Goal: Transaction & Acquisition: Purchase product/service

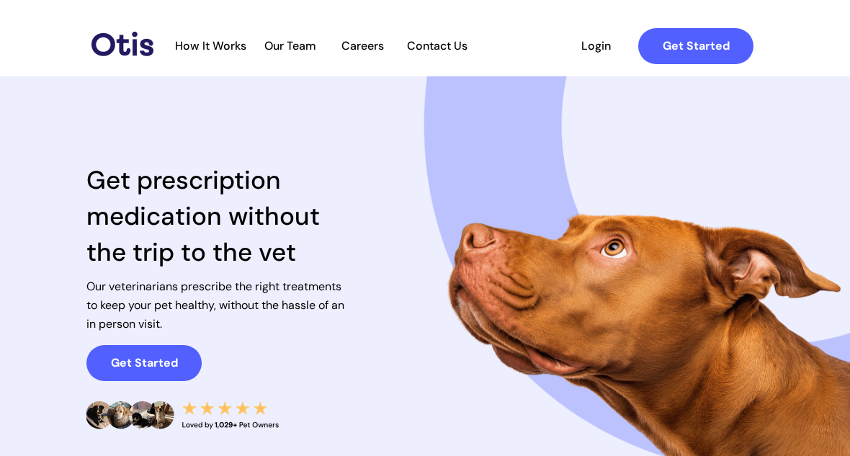
click at [143, 363] on strong "Get Started" at bounding box center [144, 362] width 67 height 15
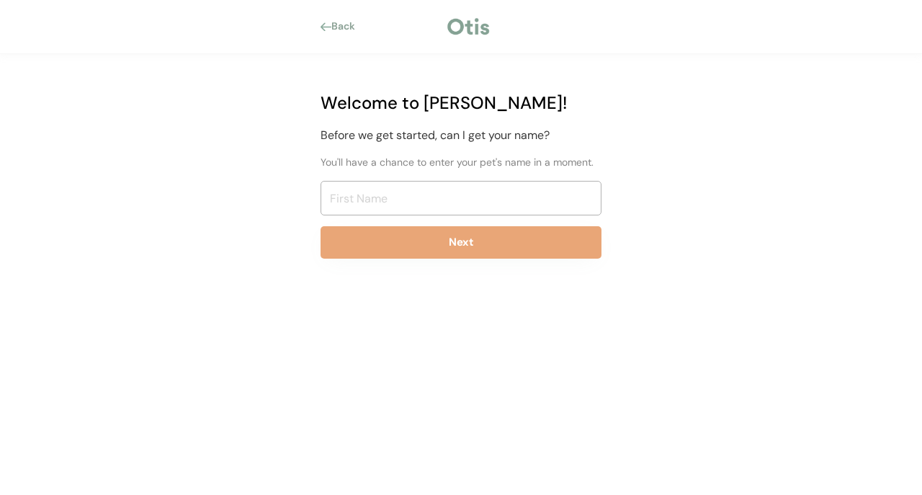
click at [525, 207] on input "input" at bounding box center [461, 198] width 281 height 35
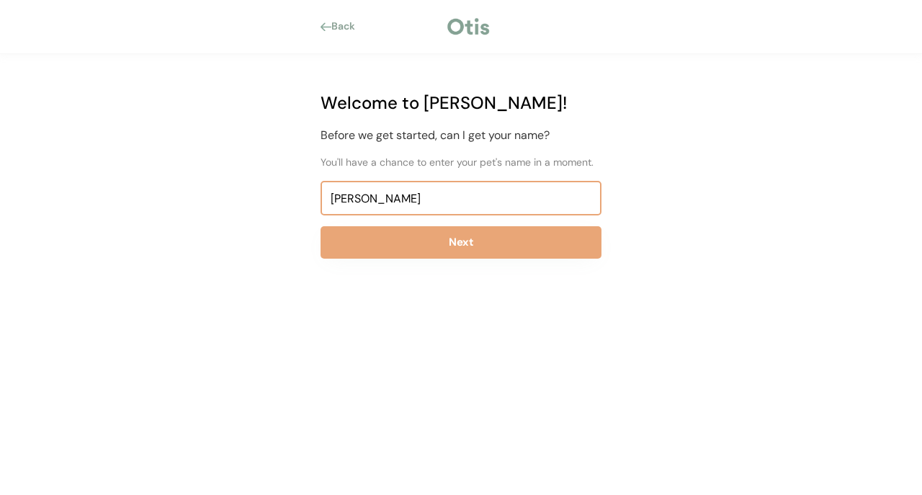
type input "Linda"
click at [543, 243] on button "Next" at bounding box center [461, 242] width 281 height 32
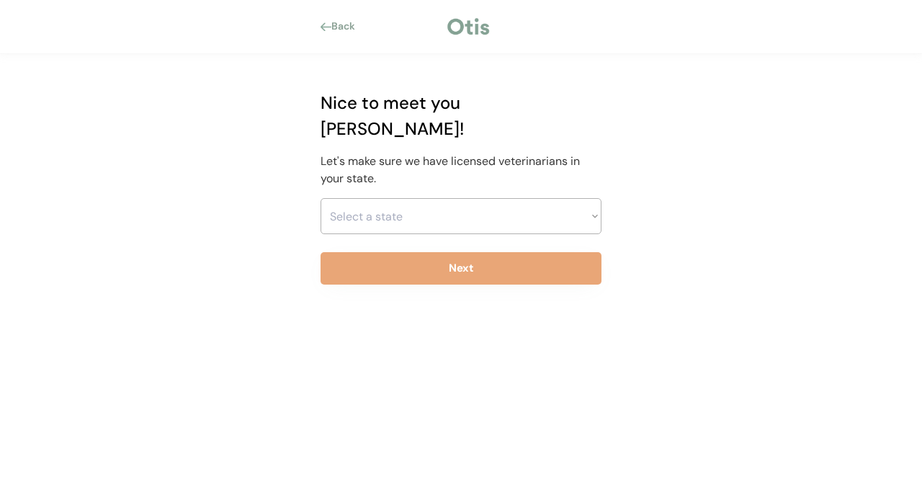
click at [545, 198] on select "Select a state Alabama Alaska American Samoa Arizona Arkansas California Colora…" at bounding box center [461, 216] width 281 height 36
select select ""1348695171700984260__LOOKUP__1704914077155x202416989560905150""
click at [534, 252] on button "Next" at bounding box center [461, 268] width 281 height 32
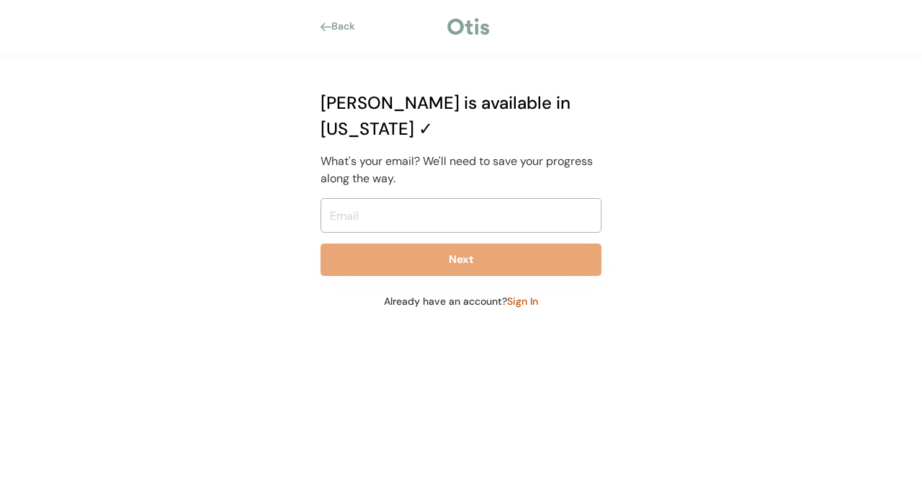
click at [571, 198] on input "email" at bounding box center [461, 215] width 281 height 35
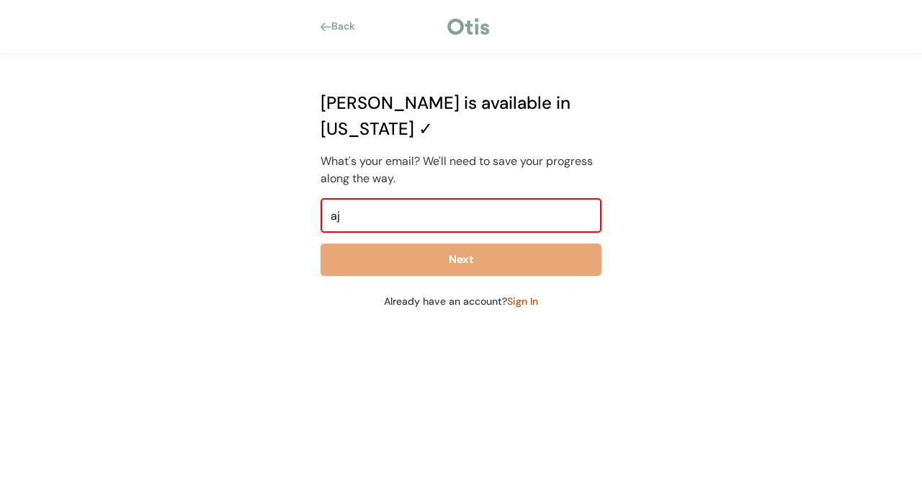
type input "a"
type input "bajanwife2@gmail.com"
click at [535, 243] on button "Next" at bounding box center [461, 259] width 281 height 32
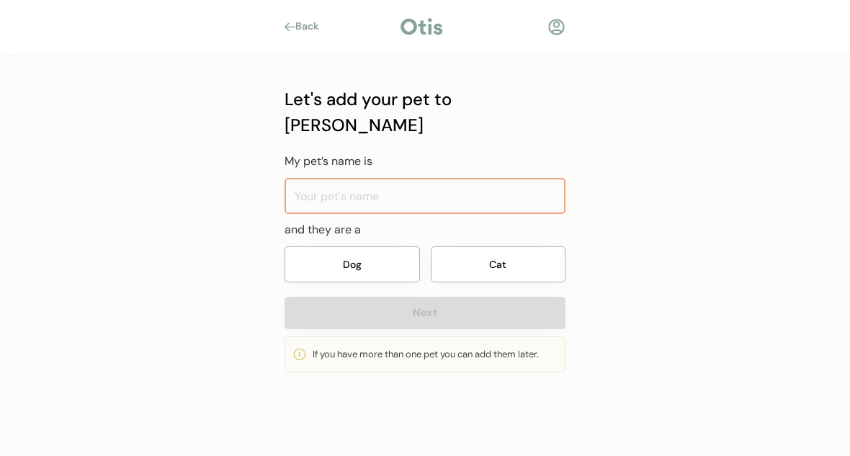
click at [519, 178] on input "input" at bounding box center [425, 196] width 281 height 36
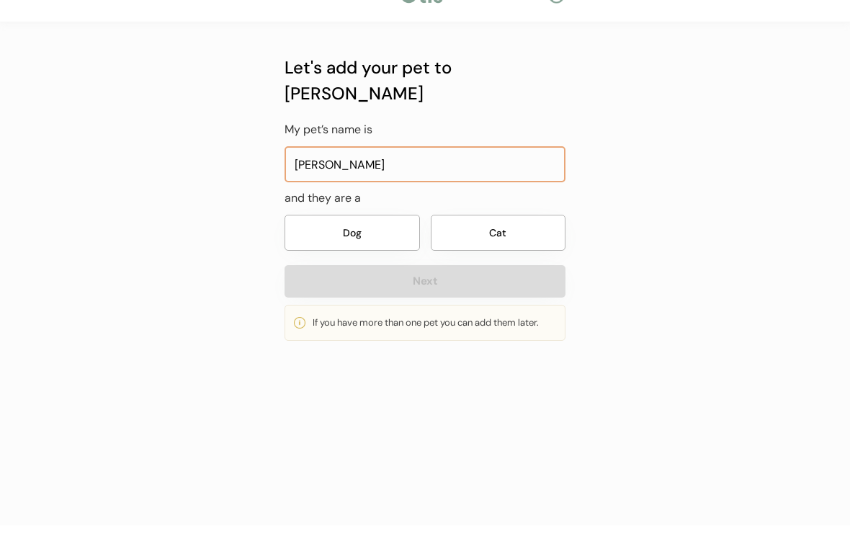
type input "[PERSON_NAME]"
click at [390, 246] on button "Dog" at bounding box center [352, 264] width 135 height 36
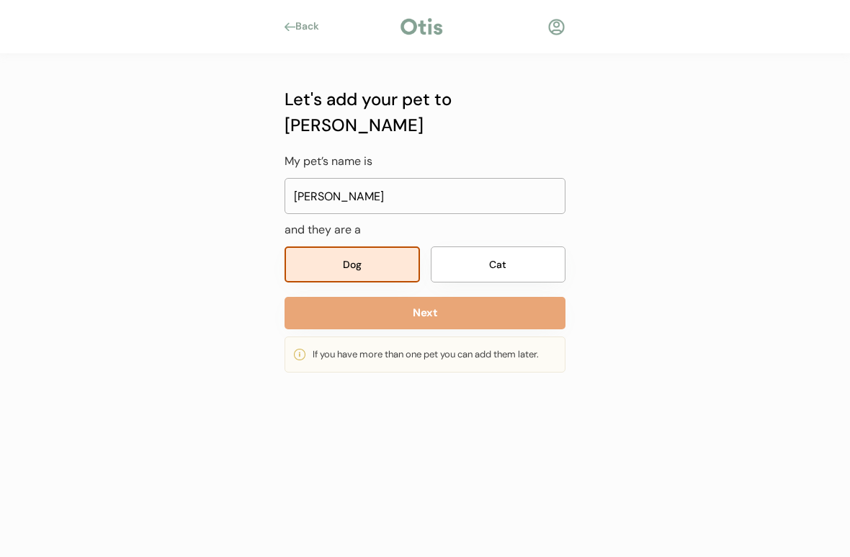
click at [488, 297] on button "Next" at bounding box center [425, 313] width 281 height 32
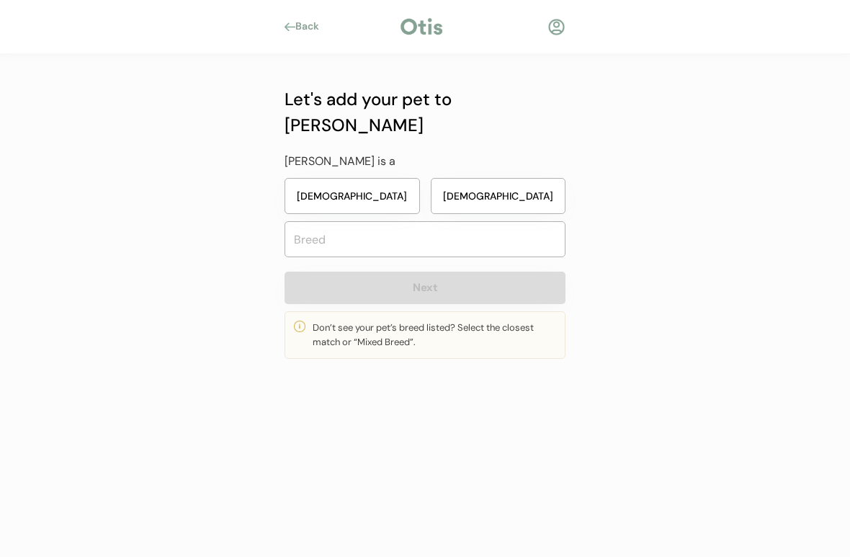
click at [373, 178] on button "[DEMOGRAPHIC_DATA]" at bounding box center [352, 196] width 135 height 36
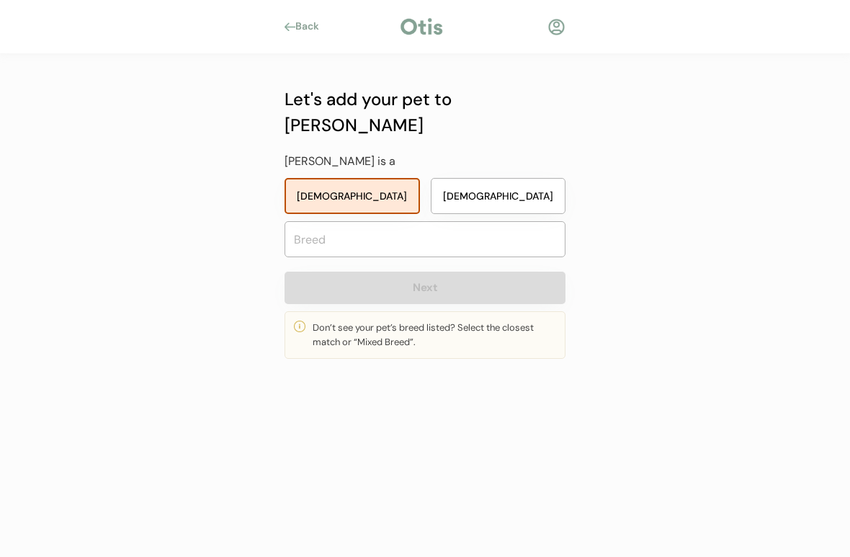
click at [442, 221] on input "text" at bounding box center [425, 239] width 281 height 36
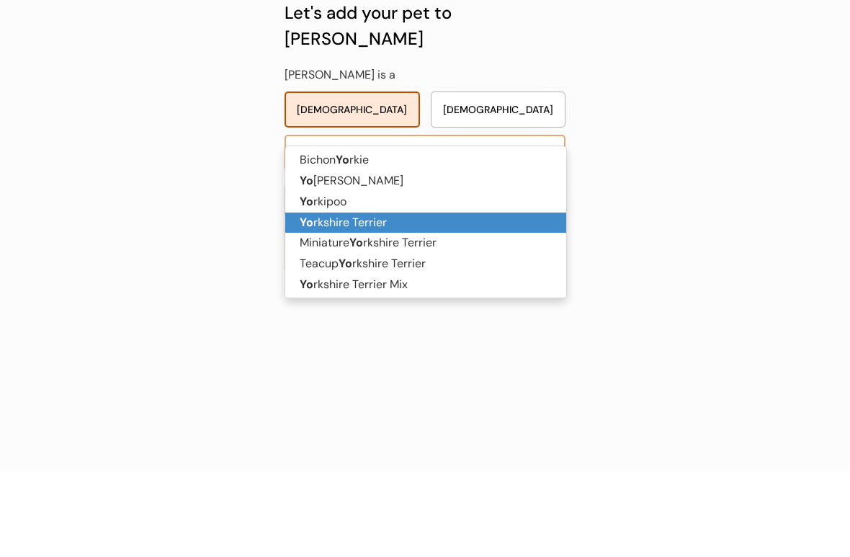
click at [383, 299] on p "Yo rkshire Terrier" at bounding box center [425, 309] width 281 height 21
type input "Yorkshire Terrier"
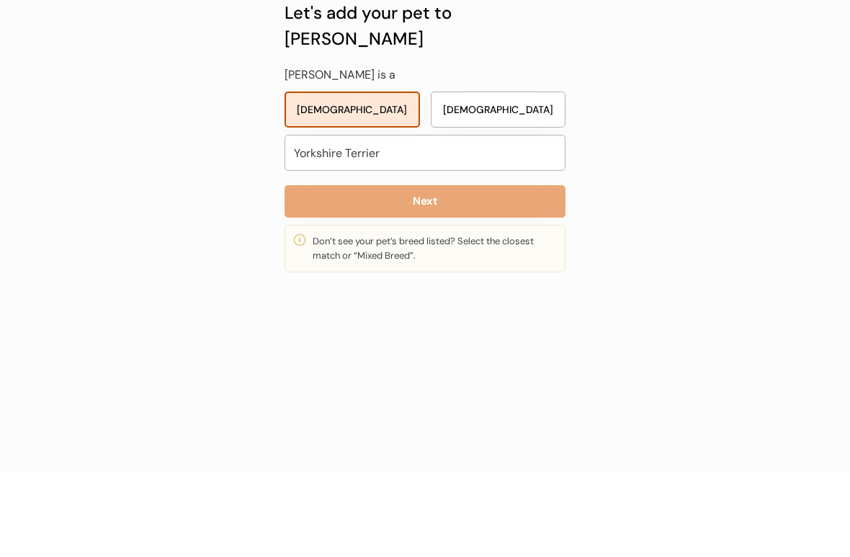
click at [510, 272] on button "Next" at bounding box center [425, 288] width 281 height 32
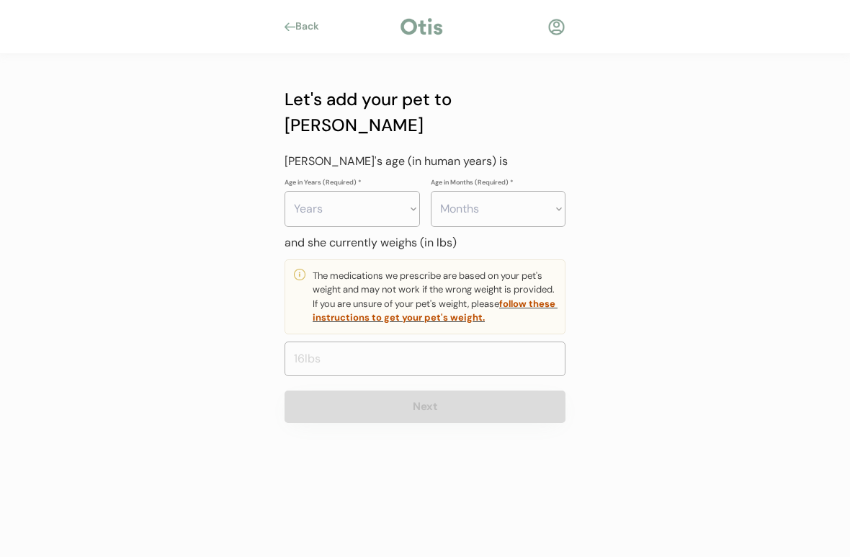
click at [393, 191] on select "Years 0 1 2 3 4 5 6 7 8 9 10 11 12 13 14 15 16 17 18 19 20" at bounding box center [352, 209] width 135 height 36
select select "3"
click at [516, 191] on select "Months 0 1 2 3 4 5 6 7 8 9 10 11" at bounding box center [498, 209] width 135 height 36
select select "3"
click at [354, 341] on input "input" at bounding box center [425, 358] width 281 height 35
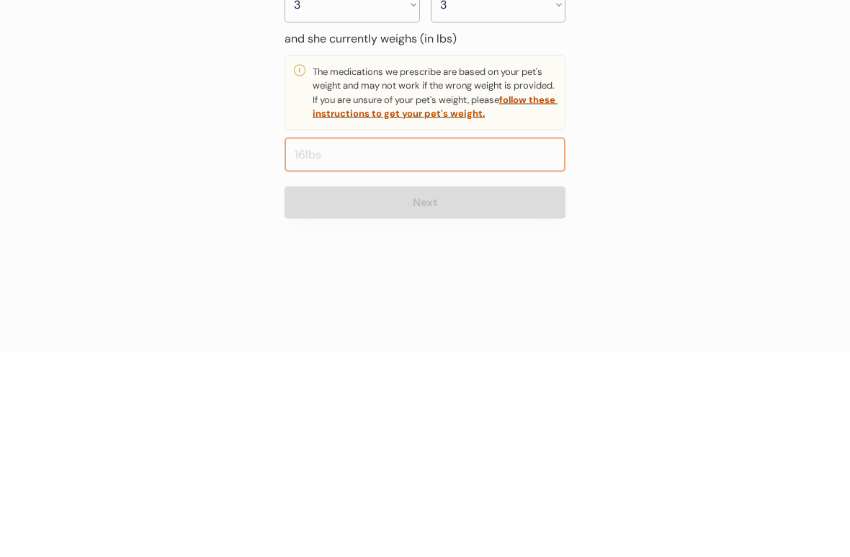
type input "7.0"
click at [342, 341] on input "input" at bounding box center [425, 358] width 281 height 35
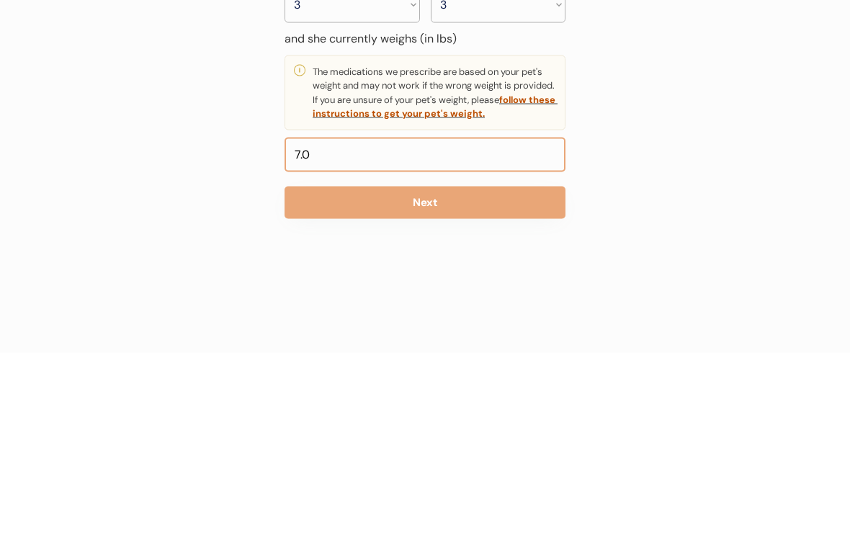
click at [516, 390] on button "Next" at bounding box center [425, 406] width 281 height 32
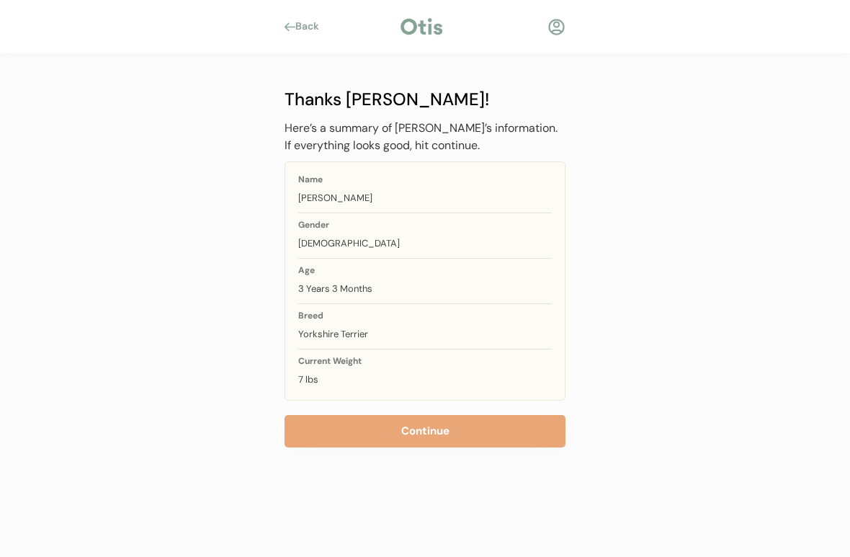
click at [483, 426] on button "Continue" at bounding box center [425, 431] width 281 height 32
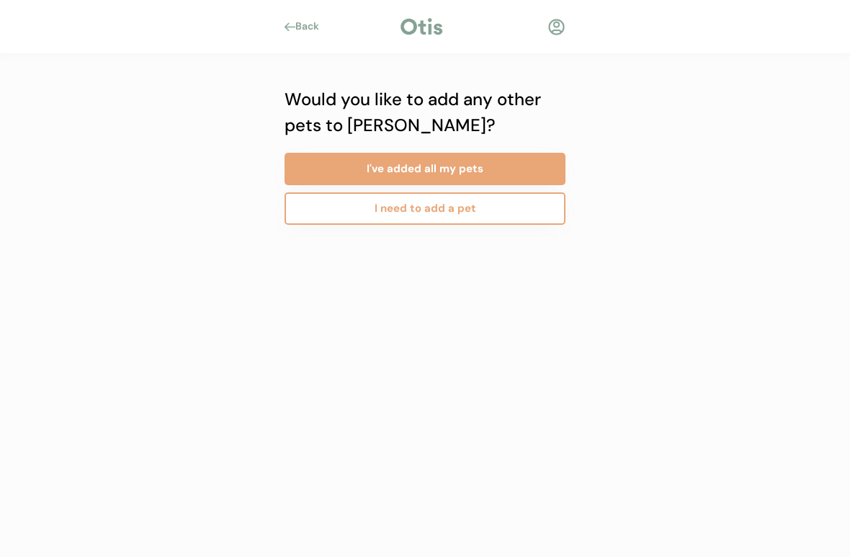
click at [516, 164] on button "I've added all my pets" at bounding box center [425, 169] width 281 height 32
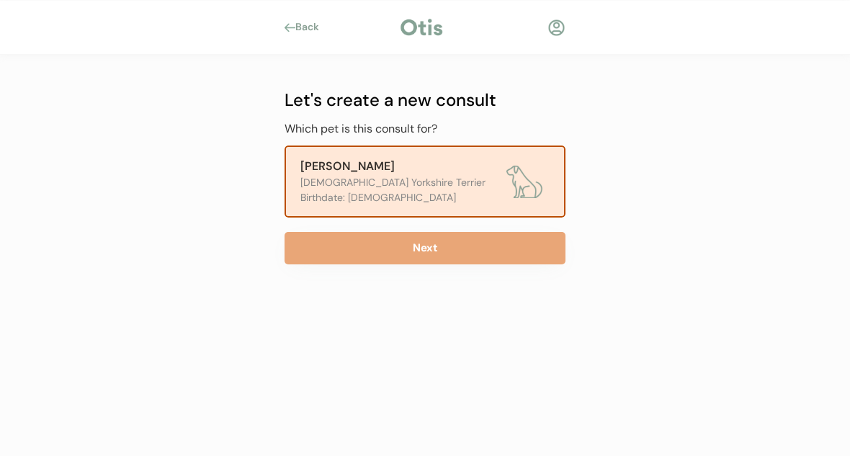
click at [511, 246] on button "Next" at bounding box center [425, 248] width 281 height 32
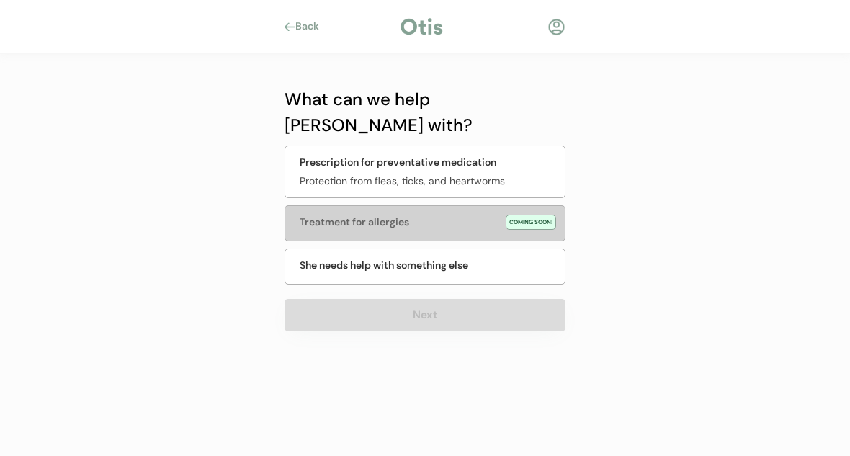
click at [495, 155] on div "Prescription for preventative medication" at bounding box center [398, 162] width 197 height 15
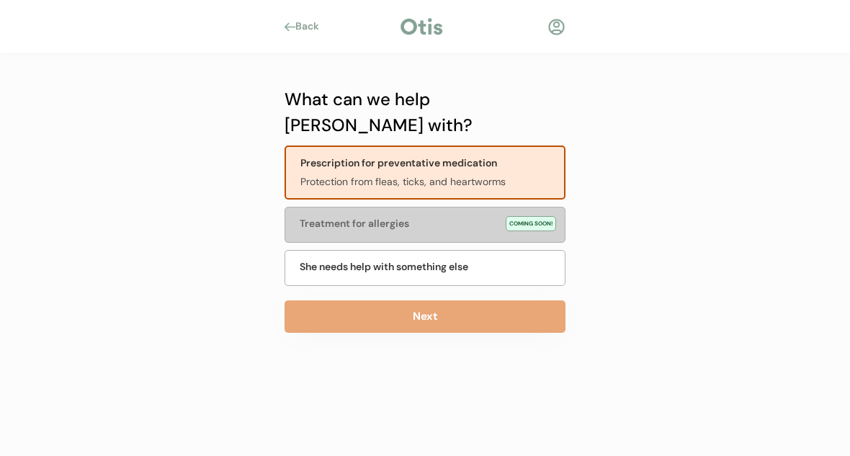
click at [485, 300] on button "Next" at bounding box center [425, 316] width 281 height 32
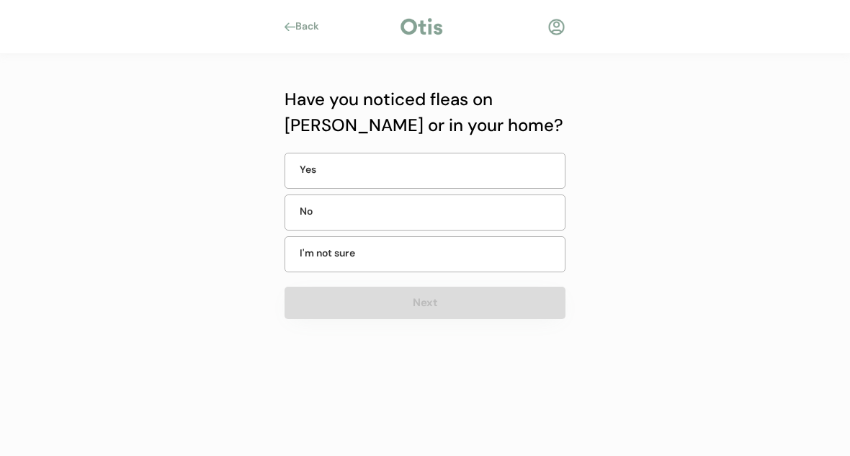
click at [463, 211] on div "No" at bounding box center [425, 212] width 281 height 36
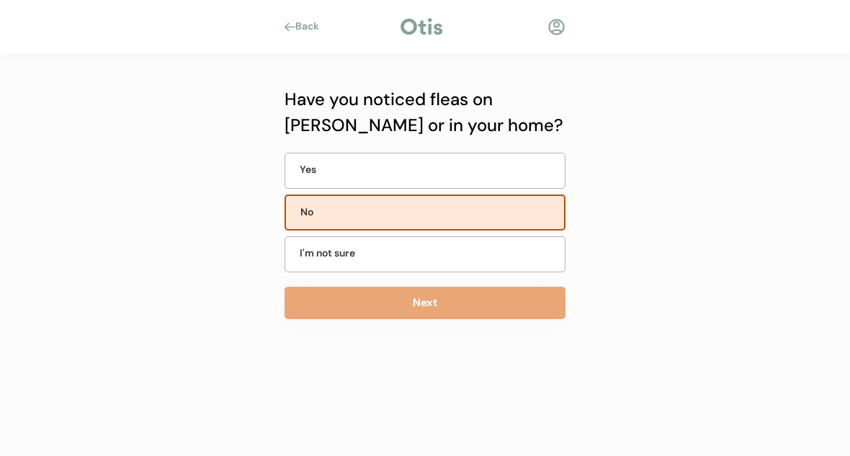
click at [499, 303] on button "Next" at bounding box center [425, 303] width 281 height 32
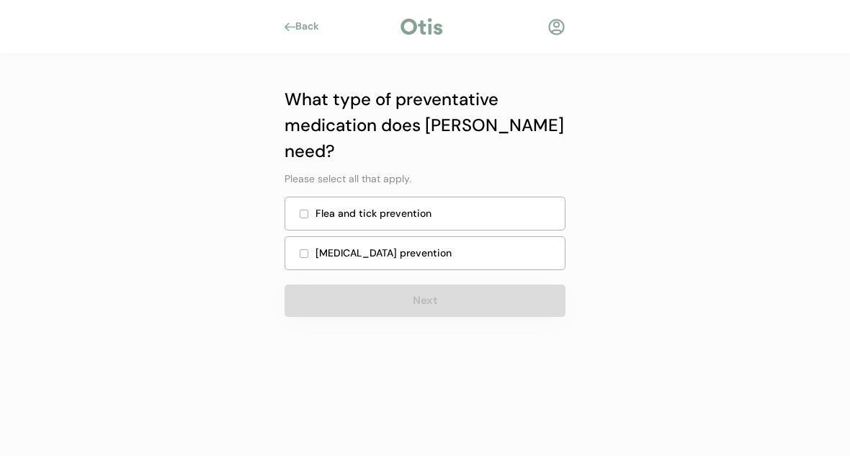
click at [426, 206] on div "Flea and tick prevention" at bounding box center [435, 213] width 241 height 15
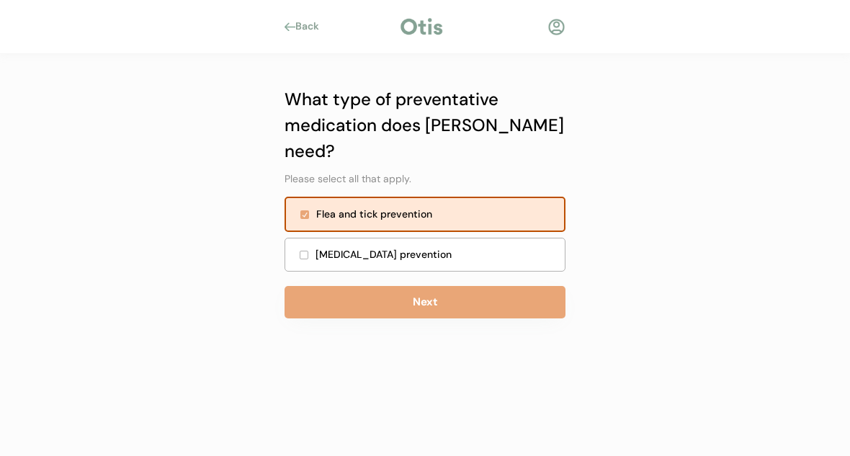
click at [431, 247] on div "Heartworm prevention" at bounding box center [435, 254] width 241 height 15
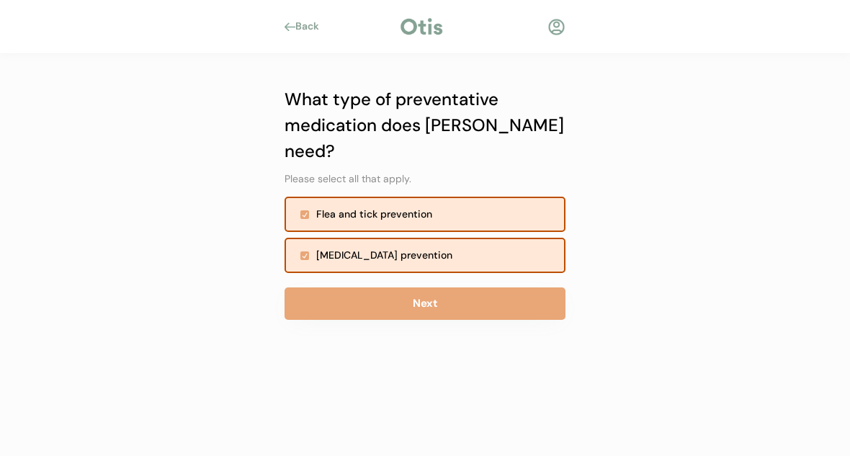
click at [480, 287] on button "Next" at bounding box center [425, 303] width 281 height 32
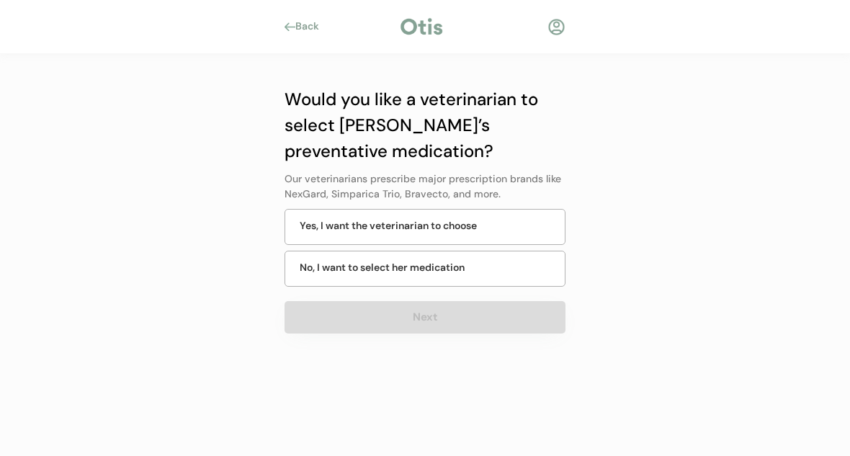
click at [520, 220] on div "Yes, I want the veterinarian to choose" at bounding box center [425, 227] width 281 height 36
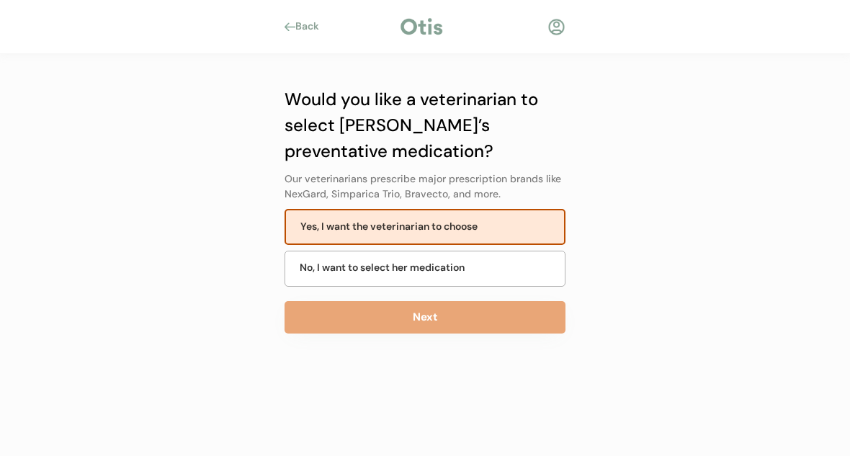
click at [523, 315] on button "Next" at bounding box center [425, 317] width 281 height 32
click at [488, 313] on button "Next" at bounding box center [425, 317] width 281 height 32
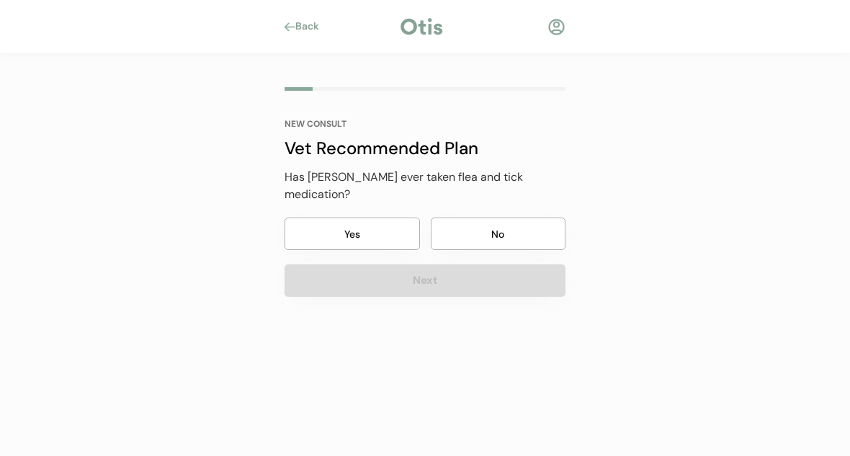
click at [383, 218] on button "Yes" at bounding box center [352, 234] width 135 height 32
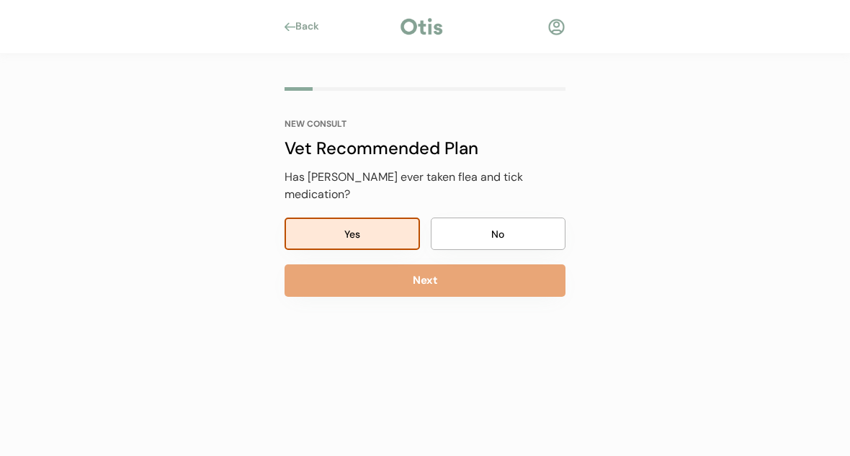
click at [495, 264] on button "Next" at bounding box center [425, 280] width 281 height 32
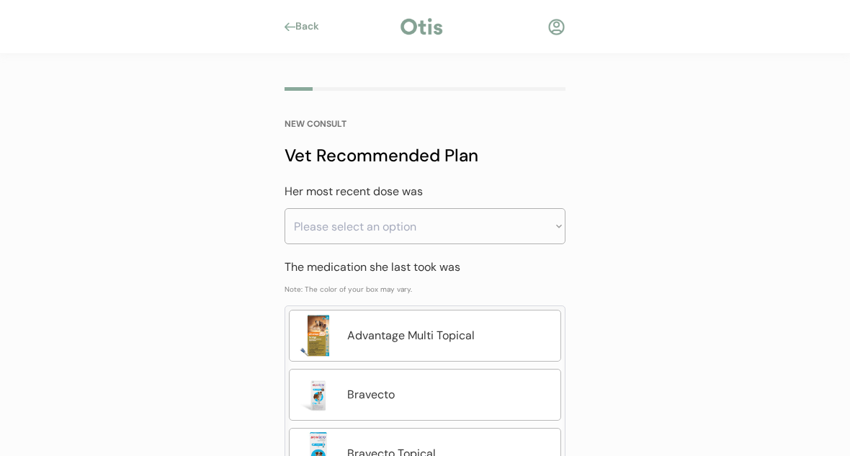
click at [496, 225] on select "Please select an option Less than a month ago Within the last 1 - 2 months With…" at bounding box center [425, 226] width 281 height 36
select select ""within_the_last_1___2_months""
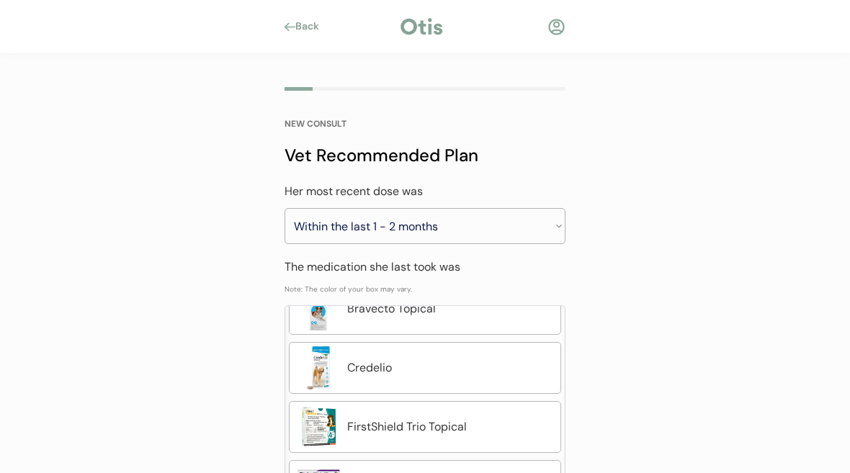
scroll to position [144, 0]
